Goal: Task Accomplishment & Management: Complete application form

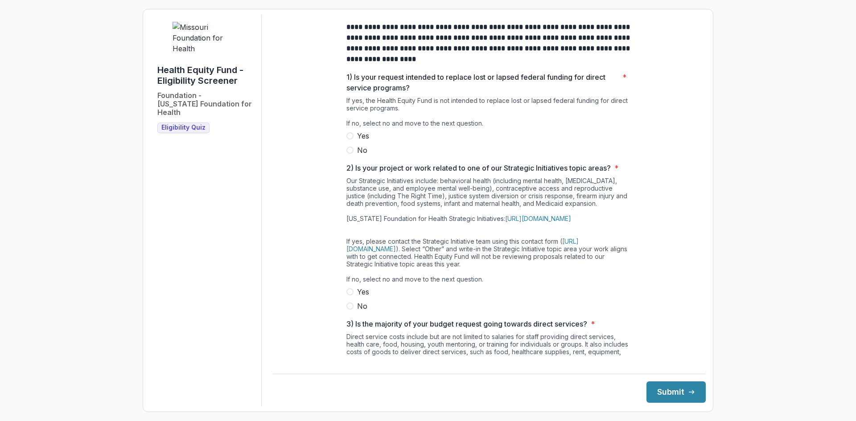
click at [355, 155] on label "No" at bounding box center [489, 150] width 285 height 11
click at [349, 310] on span at bounding box center [350, 306] width 7 height 7
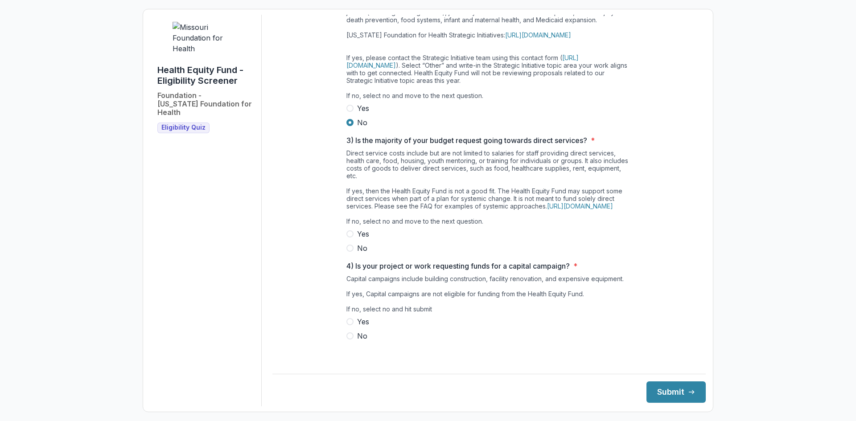
scroll to position [199, 0]
click at [350, 238] on span at bounding box center [350, 234] width 7 height 7
click at [348, 252] on span at bounding box center [350, 248] width 7 height 7
click at [347, 340] on span at bounding box center [350, 336] width 7 height 7
click at [660, 389] on button "Submit" at bounding box center [676, 392] width 59 height 21
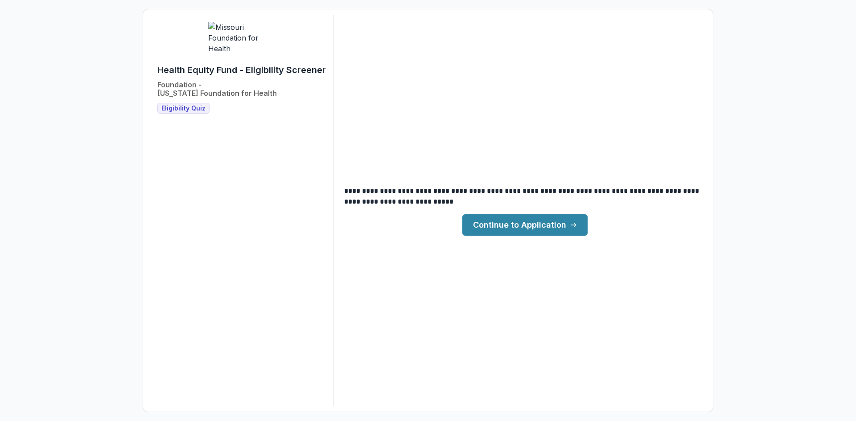
click at [526, 231] on link "Continue to Application" at bounding box center [525, 225] width 125 height 21
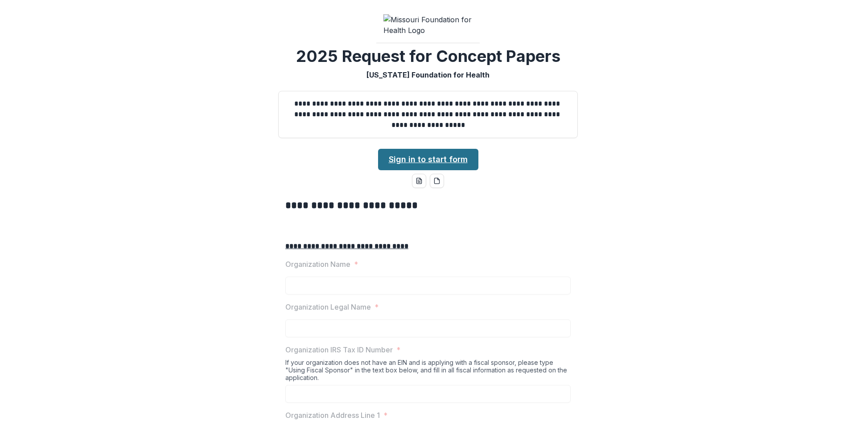
click at [434, 170] on link "Sign in to start form" at bounding box center [428, 159] width 100 height 21
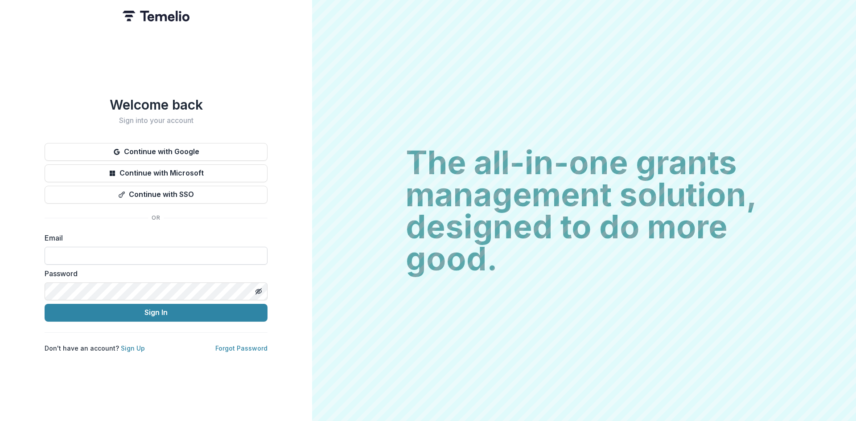
click at [231, 253] on input at bounding box center [156, 256] width 223 height 18
click at [45, 304] on button "Sign In" at bounding box center [156, 313] width 223 height 18
type input "**********"
click at [45, 304] on button "Sign In" at bounding box center [156, 313] width 223 height 18
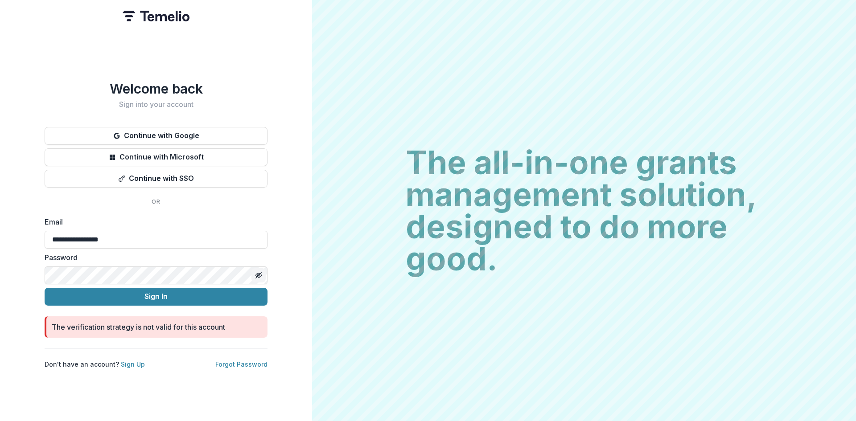
click at [253, 274] on button "Toggle password visibility" at bounding box center [259, 276] width 14 height 14
click at [222, 297] on button "Sign In" at bounding box center [156, 297] width 223 height 18
click at [246, 149] on button "Continue with Microsoft" at bounding box center [156, 158] width 223 height 18
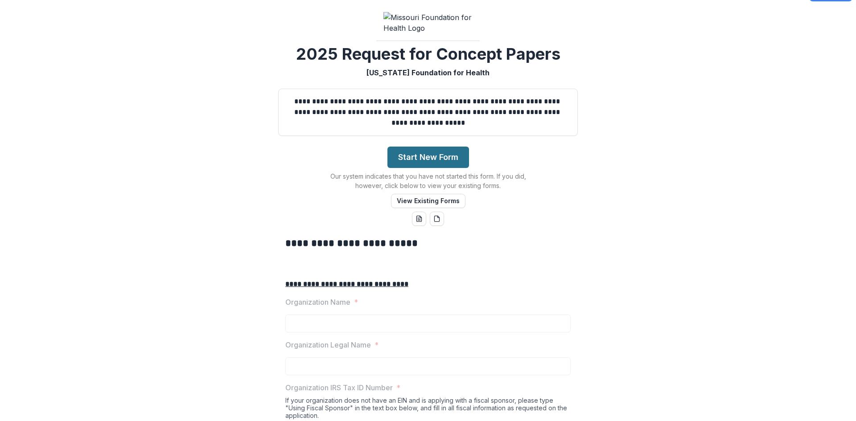
scroll to position [20, 0]
click at [412, 169] on button "Start New Form" at bounding box center [429, 157] width 82 height 21
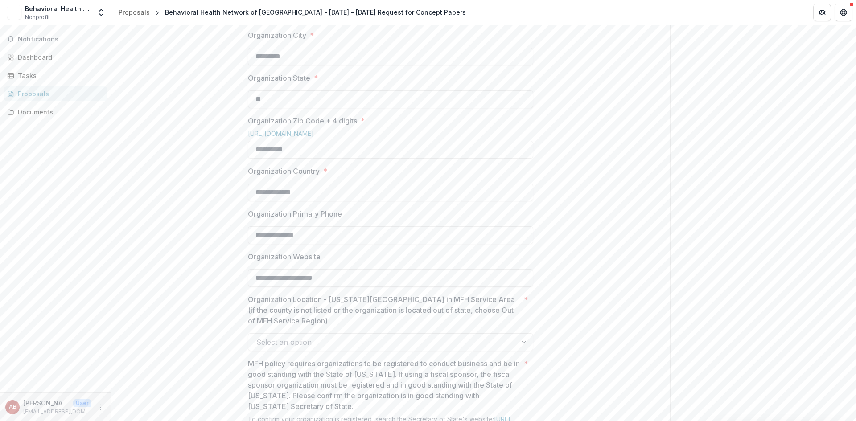
scroll to position [463, 0]
click at [494, 159] on input "**********" at bounding box center [390, 150] width 285 height 18
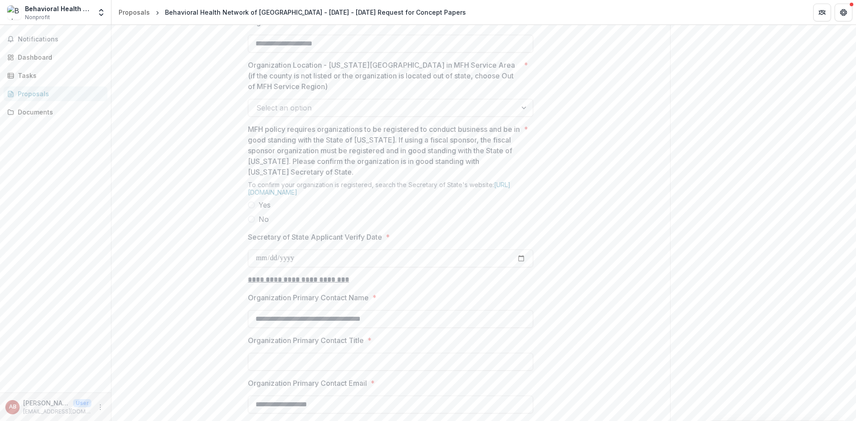
scroll to position [698, 0]
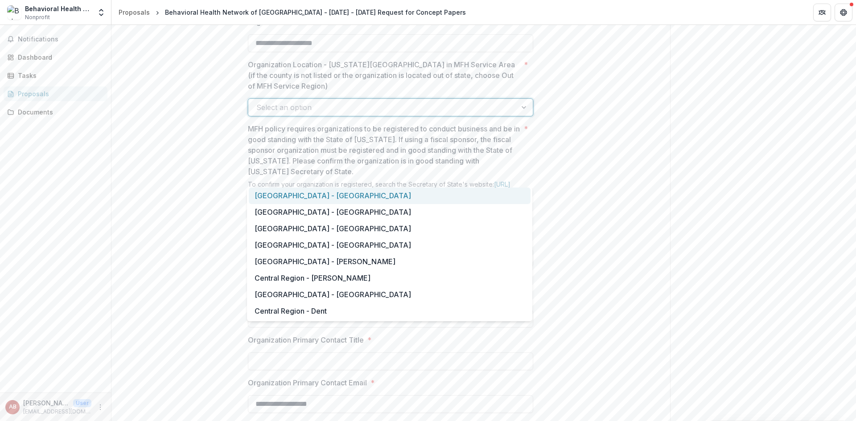
click at [488, 114] on div at bounding box center [382, 107] width 252 height 12
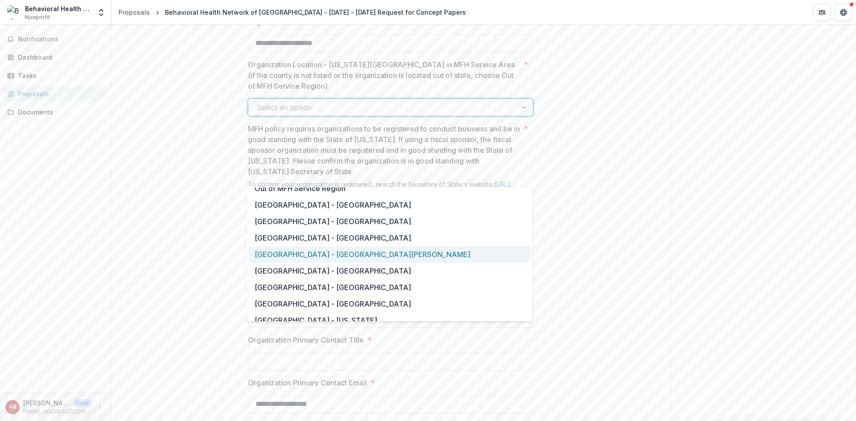
scroll to position [602, 0]
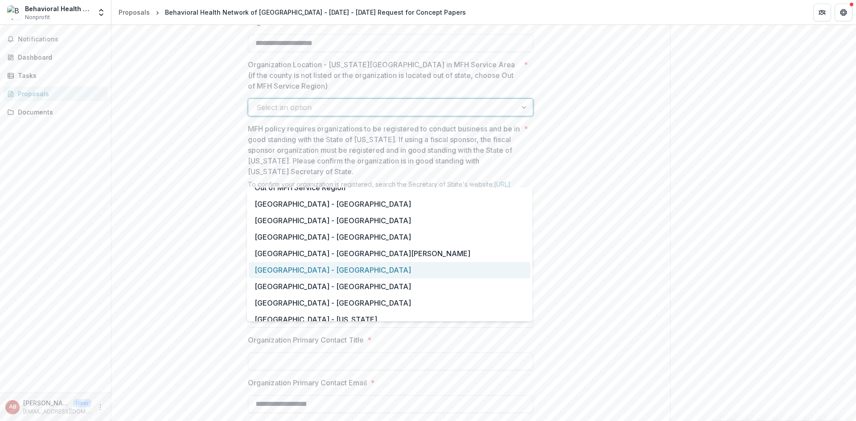
click at [472, 268] on div "[GEOGRAPHIC_DATA] - [GEOGRAPHIC_DATA]" at bounding box center [390, 270] width 282 height 17
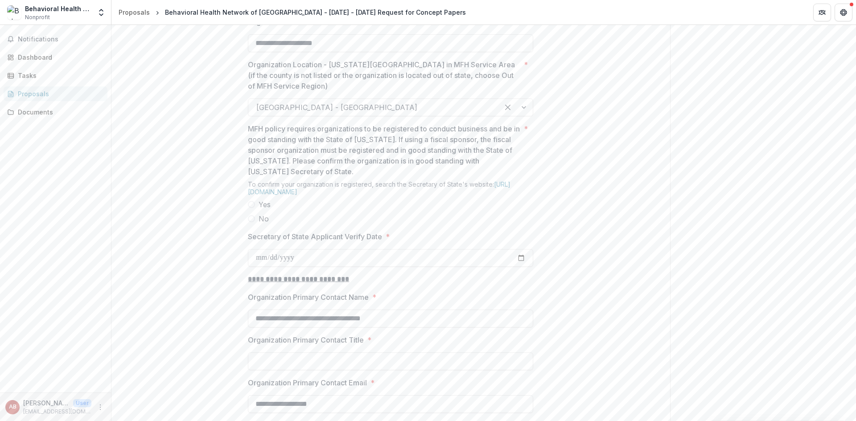
click at [251, 208] on span at bounding box center [251, 204] width 7 height 7
click at [274, 267] on input "Secretary of State Applicant Verify Date *" at bounding box center [390, 258] width 285 height 18
type input "**********"
click at [591, 346] on div "**********" at bounding box center [391, 66] width 559 height 1151
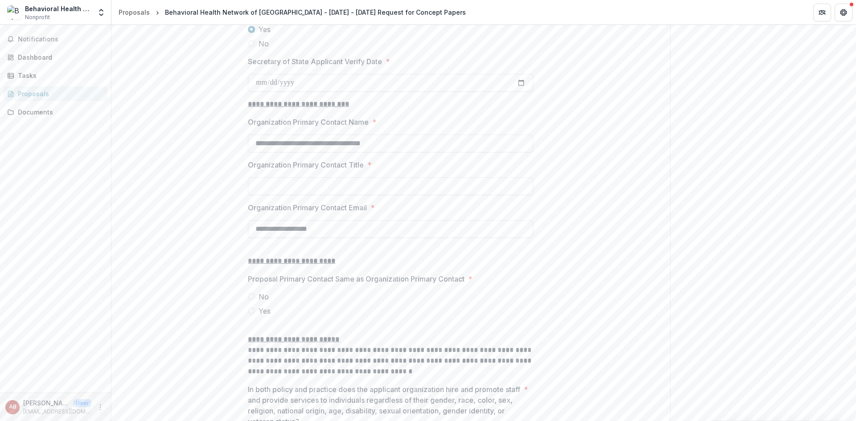
scroll to position [881, 0]
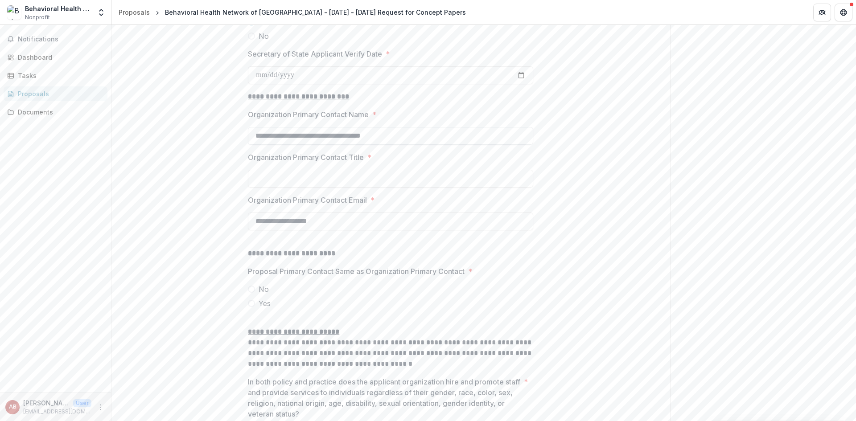
click at [468, 145] on input "**********" at bounding box center [390, 136] width 285 height 18
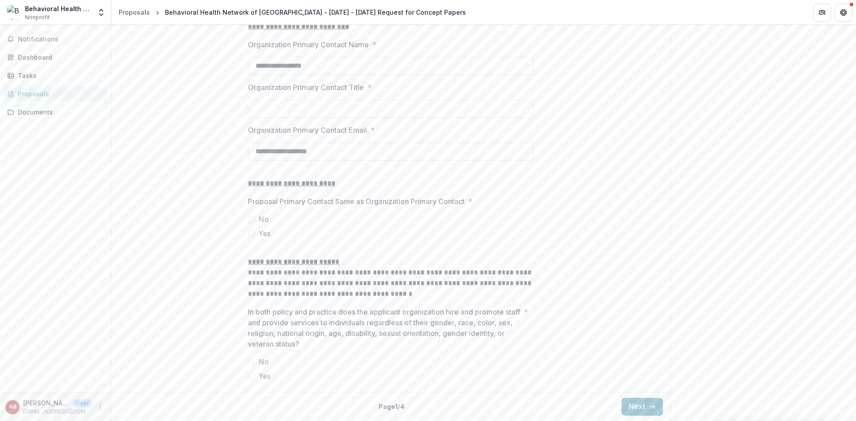
scroll to position [1002, 0]
type input "**********"
click at [429, 268] on p "**********" at bounding box center [390, 262] width 285 height 11
click at [259, 231] on span "Yes" at bounding box center [265, 233] width 12 height 11
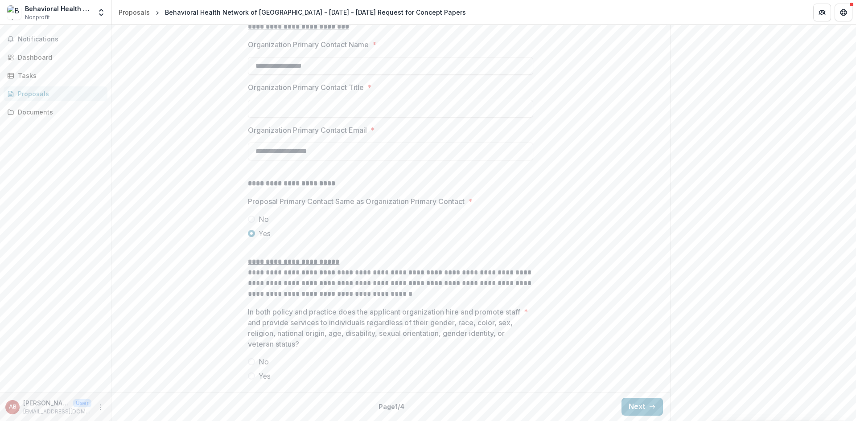
click at [259, 375] on span "Yes" at bounding box center [265, 376] width 12 height 11
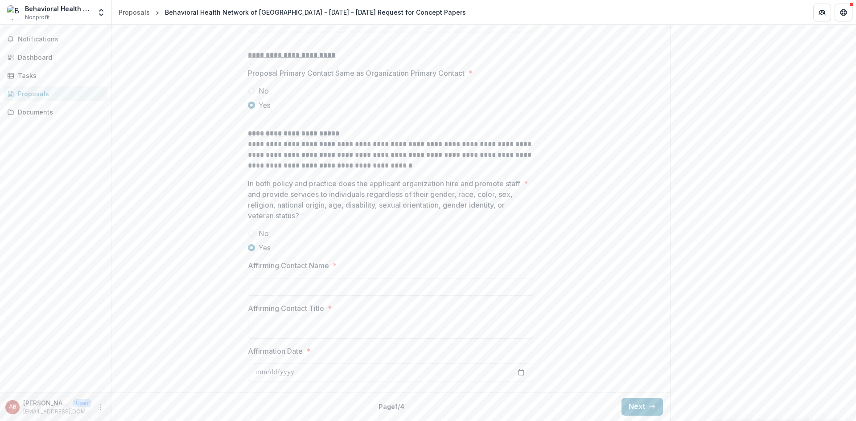
scroll to position [1148, 0]
click at [496, 288] on input "Affirming Contact Name *" at bounding box center [390, 287] width 285 height 18
type input "**********"
type input "***"
type input "**********"
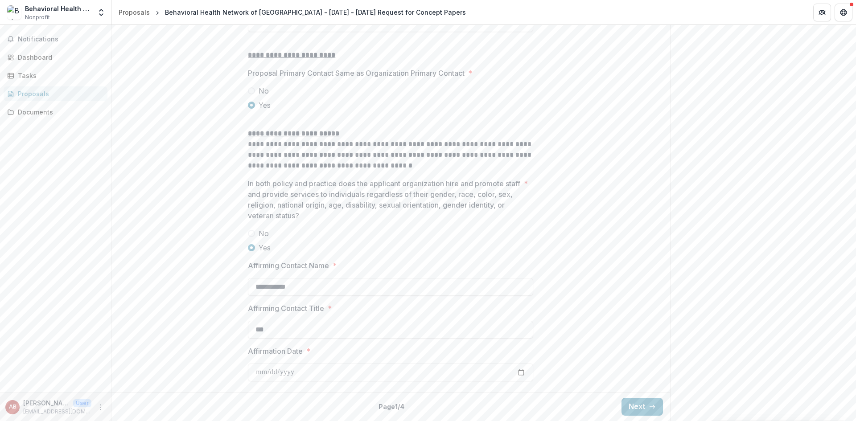
click at [642, 405] on button "Next" at bounding box center [642, 407] width 41 height 18
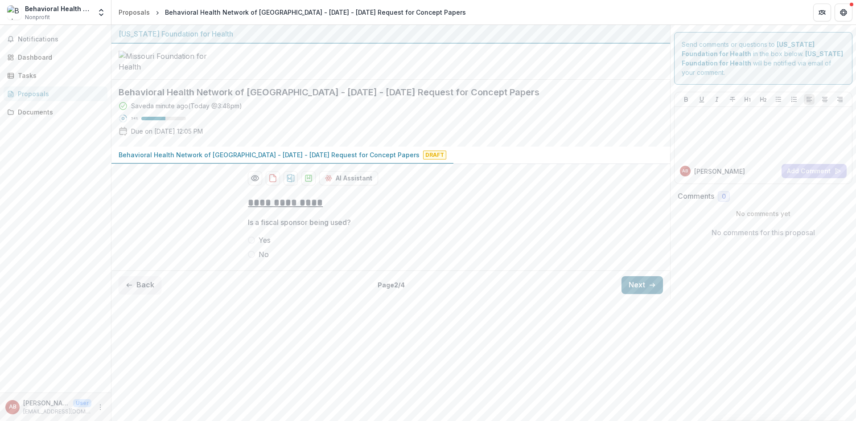
scroll to position [0, 0]
click at [254, 258] on span at bounding box center [251, 254] width 7 height 7
click at [639, 294] on button "Next" at bounding box center [642, 286] width 41 height 18
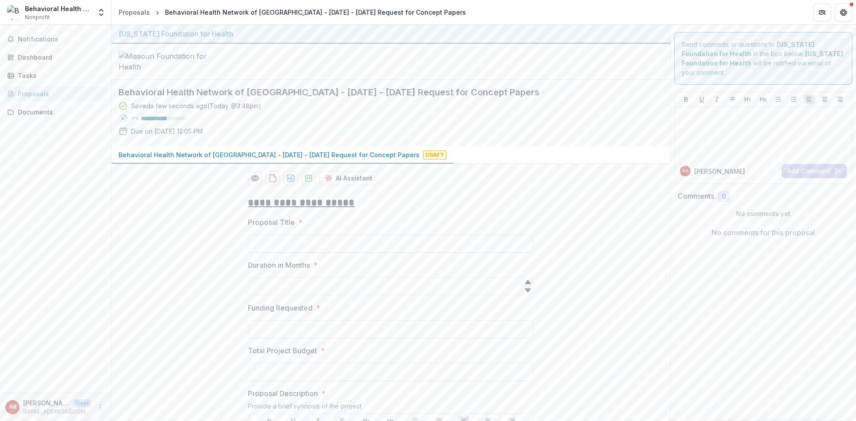
click at [467, 253] on input "Proposal Title *" at bounding box center [390, 244] width 285 height 18
paste input "**********"
type input "**********"
click at [445, 296] on input "Duration in Months *" at bounding box center [390, 287] width 285 height 18
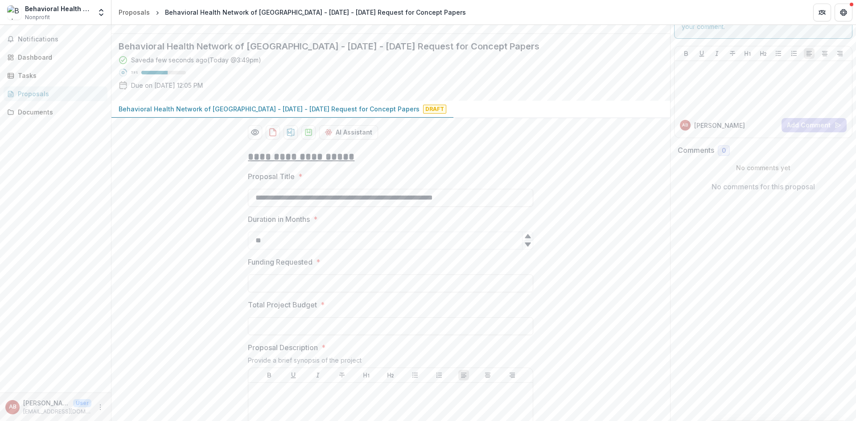
scroll to position [46, 0]
type input "**"
click at [436, 292] on input "Funding Requested *" at bounding box center [390, 283] width 285 height 18
type input "**********"
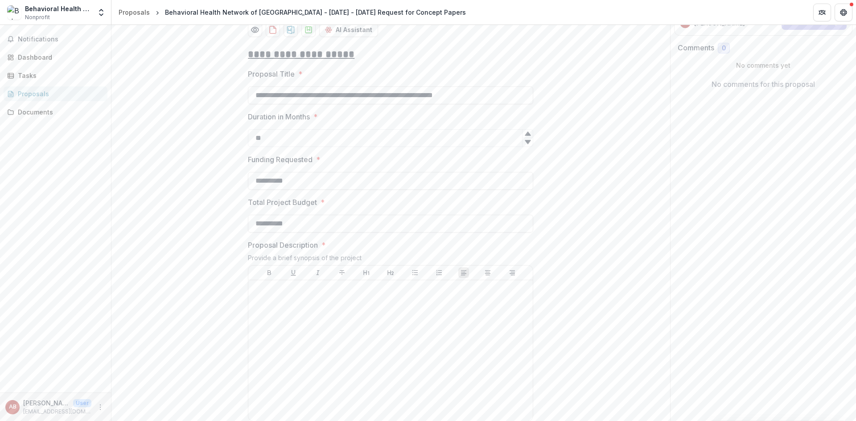
scroll to position [236, 0]
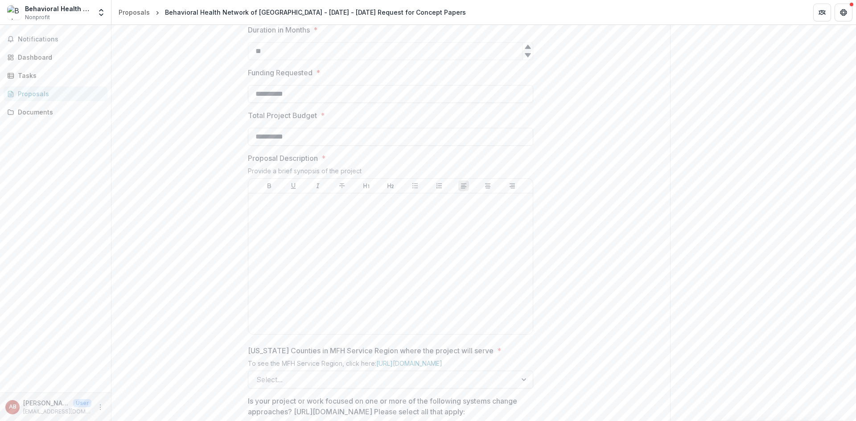
type input "**********"
click at [370, 318] on div at bounding box center [390, 264] width 277 height 134
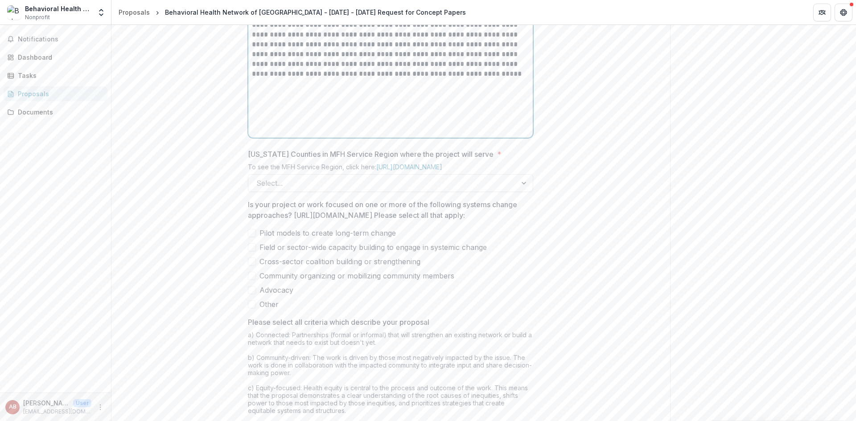
scroll to position [438, 0]
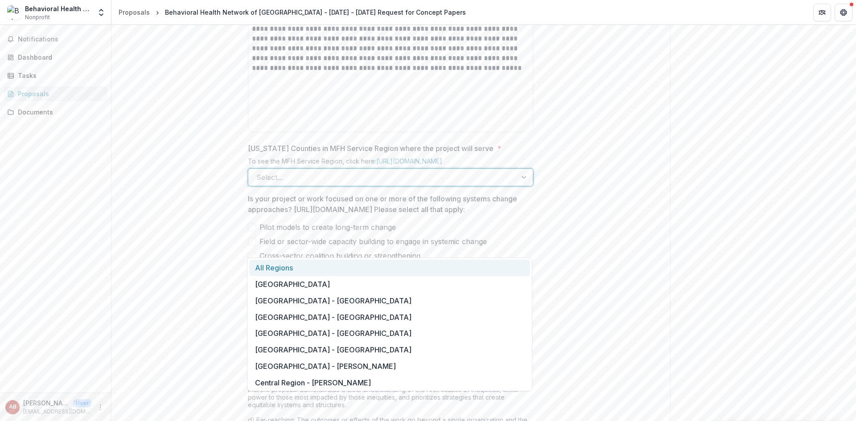
click at [519, 186] on div at bounding box center [525, 177] width 16 height 17
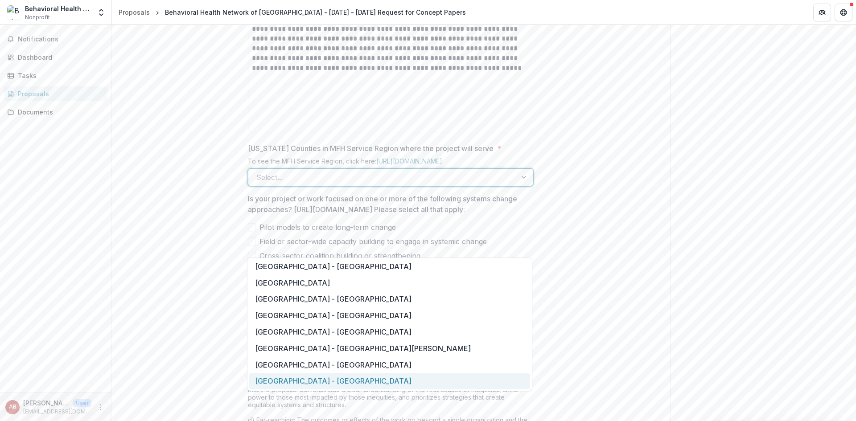
scroll to position [622, 0]
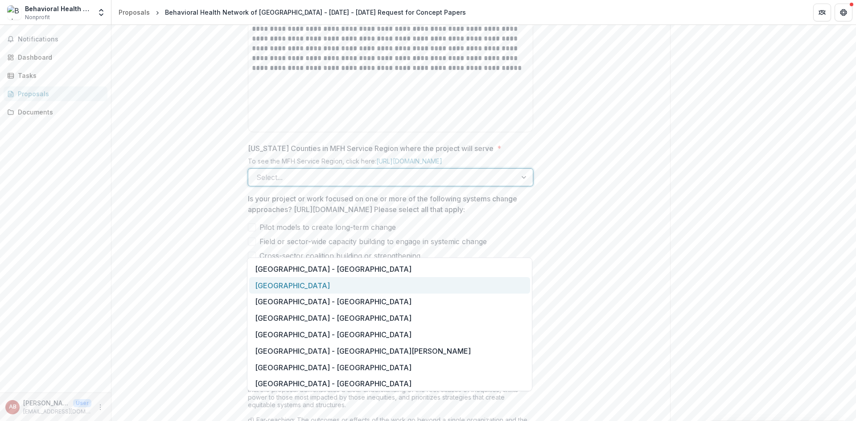
click at [462, 290] on div "[GEOGRAPHIC_DATA]" at bounding box center [389, 285] width 281 height 17
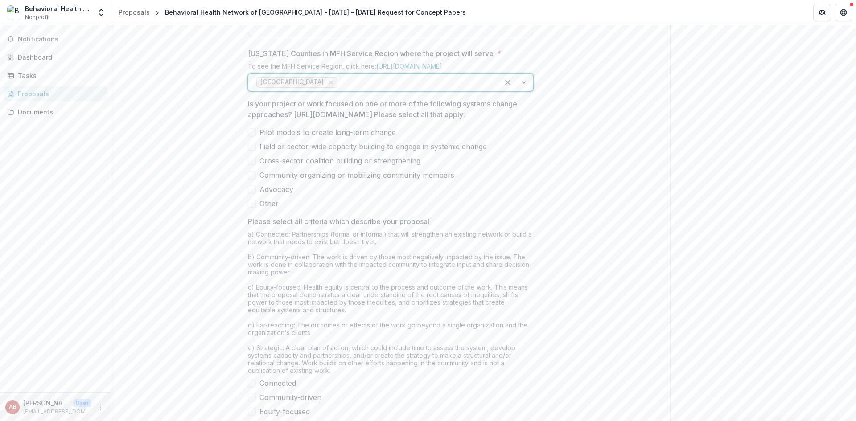
scroll to position [533, 0]
click at [254, 136] on span at bounding box center [252, 132] width 8 height 8
click at [248, 165] on span at bounding box center [252, 161] width 8 height 8
click at [249, 179] on span at bounding box center [252, 175] width 8 height 8
click at [253, 193] on span at bounding box center [252, 189] width 8 height 8
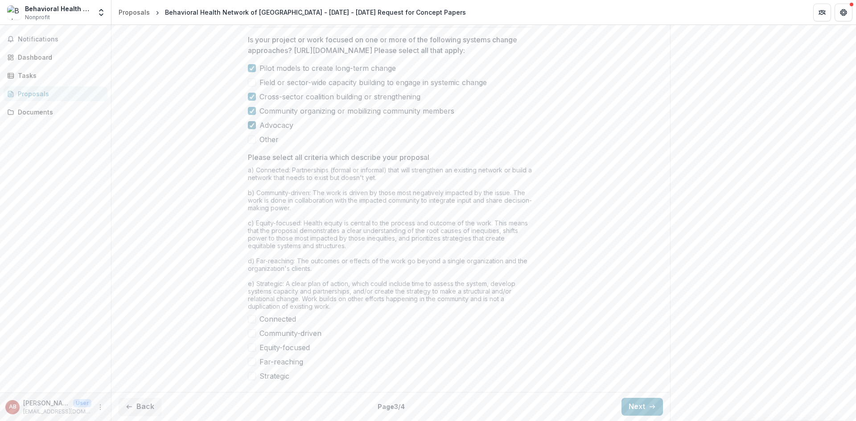
scroll to position [626, 0]
click at [250, 87] on span at bounding box center [252, 83] width 8 height 8
click at [254, 86] on span at bounding box center [252, 83] width 8 height 8
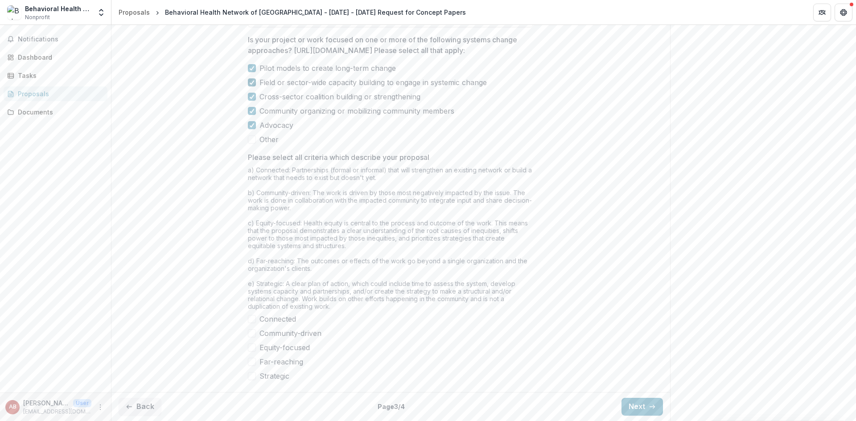
click at [254, 86] on span at bounding box center [252, 83] width 8 height 8
click at [251, 317] on span at bounding box center [252, 319] width 8 height 8
click at [250, 331] on span at bounding box center [252, 334] width 8 height 8
click at [252, 347] on span at bounding box center [252, 348] width 8 height 8
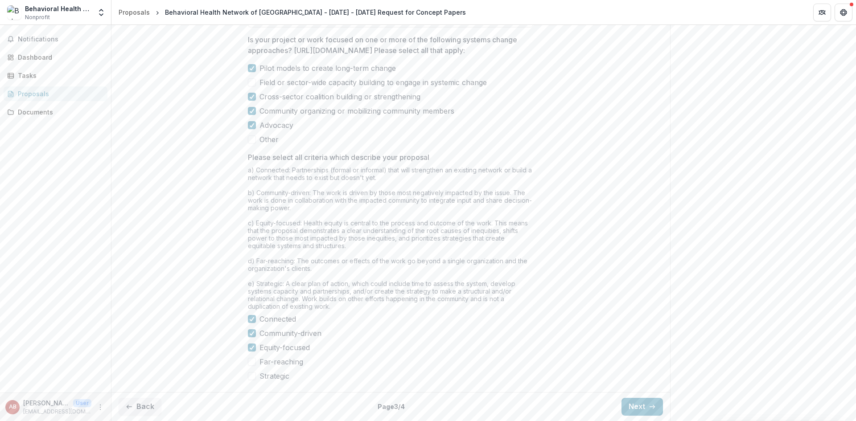
click at [251, 361] on span at bounding box center [252, 362] width 8 height 8
click at [251, 376] on span at bounding box center [252, 376] width 8 height 8
click at [257, 82] on label "Field or sector-wide capacity building to engage in systemic change" at bounding box center [390, 82] width 285 height 11
click at [638, 407] on button "Next" at bounding box center [642, 407] width 41 height 18
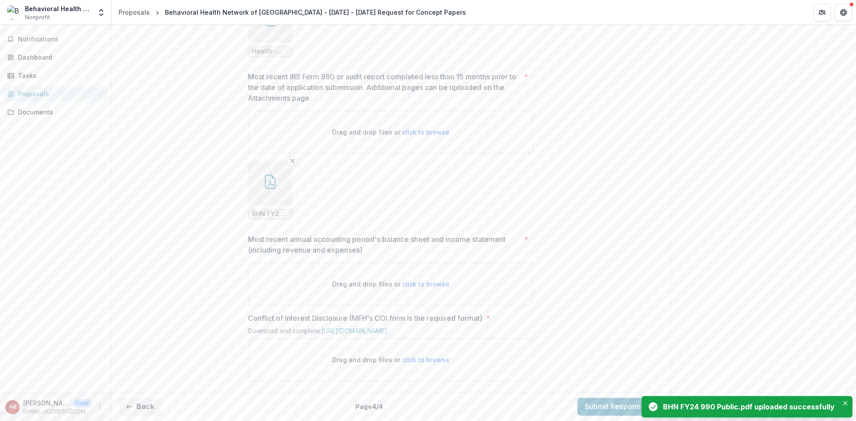
scroll to position [716, 0]
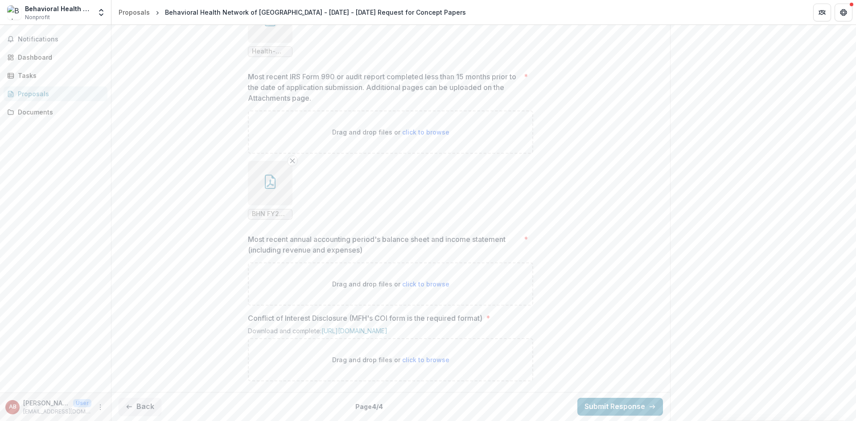
click at [468, 185] on ul "BHN FY24 990 Public.pdf" at bounding box center [390, 190] width 285 height 59
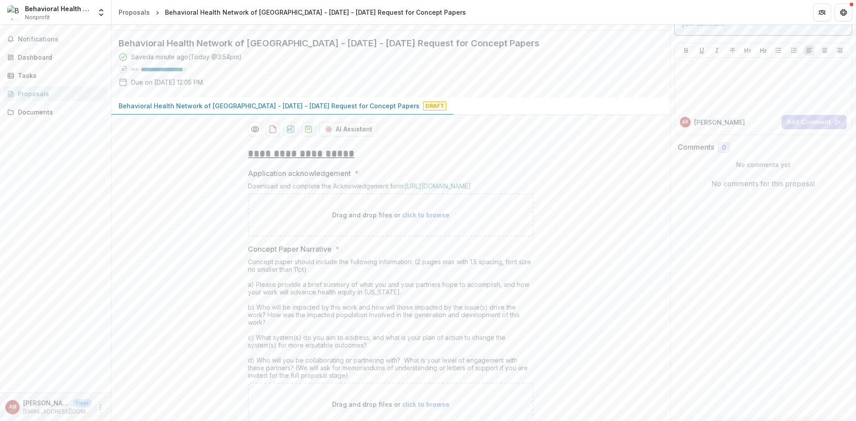
scroll to position [49, 0]
